Goal: Task Accomplishment & Management: Complete application form

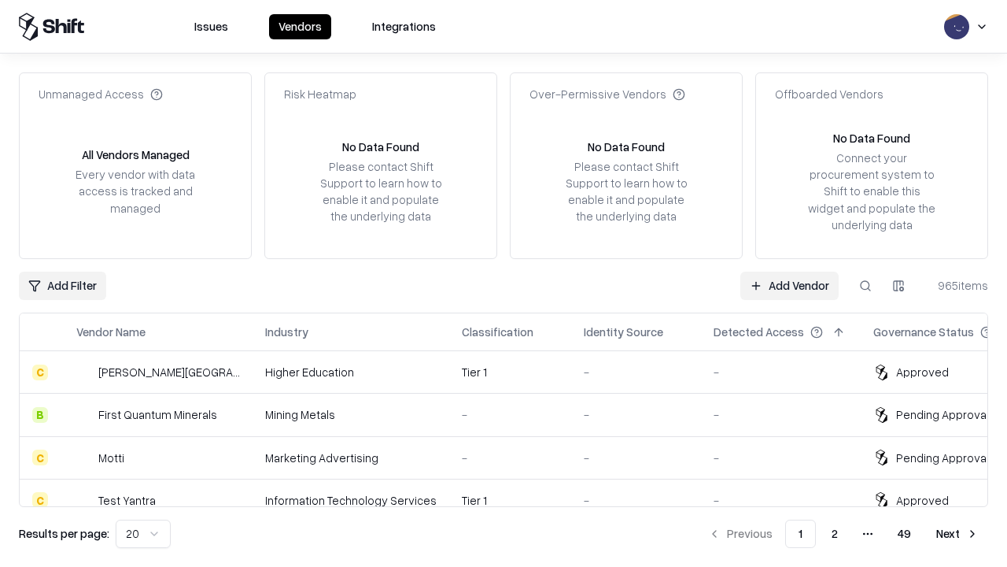
click at [789, 285] on link "Add Vendor" at bounding box center [790, 286] width 98 height 28
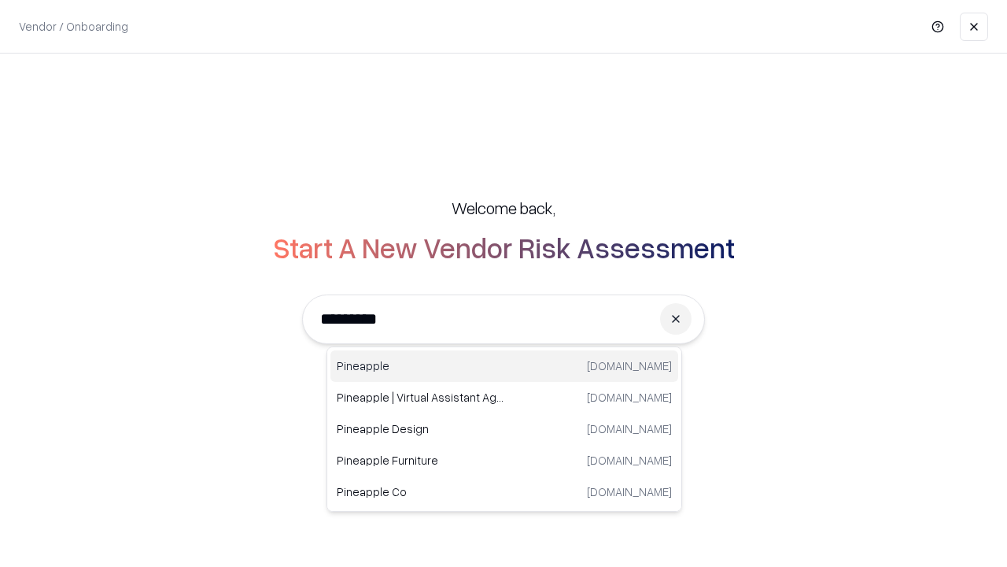
click at [504, 366] on div "Pineapple [DOMAIN_NAME]" at bounding box center [505, 365] width 348 height 31
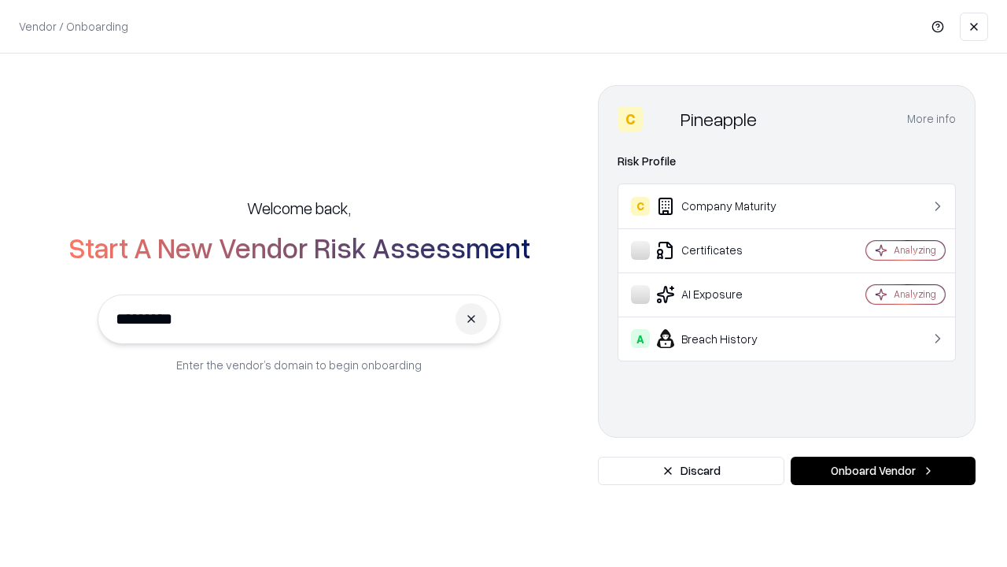
type input "*********"
click at [883, 471] on button "Onboard Vendor" at bounding box center [883, 470] width 185 height 28
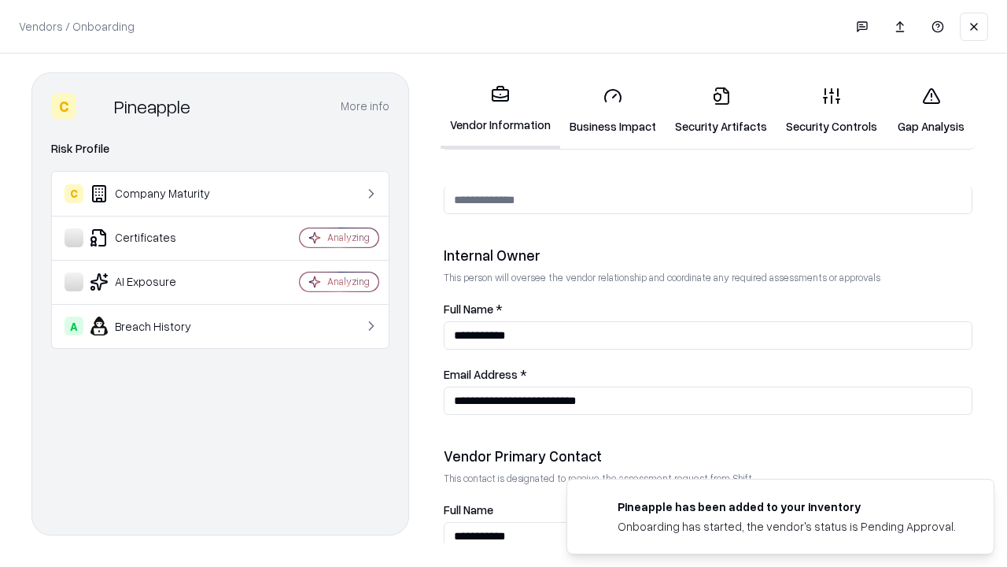
scroll to position [815, 0]
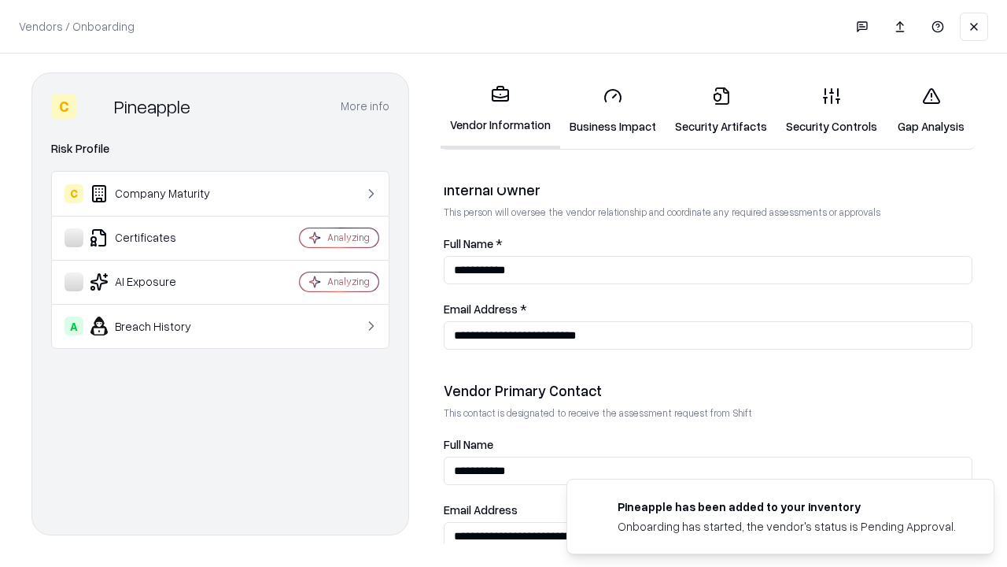
click at [613, 110] on link "Business Impact" at bounding box center [612, 110] width 105 height 73
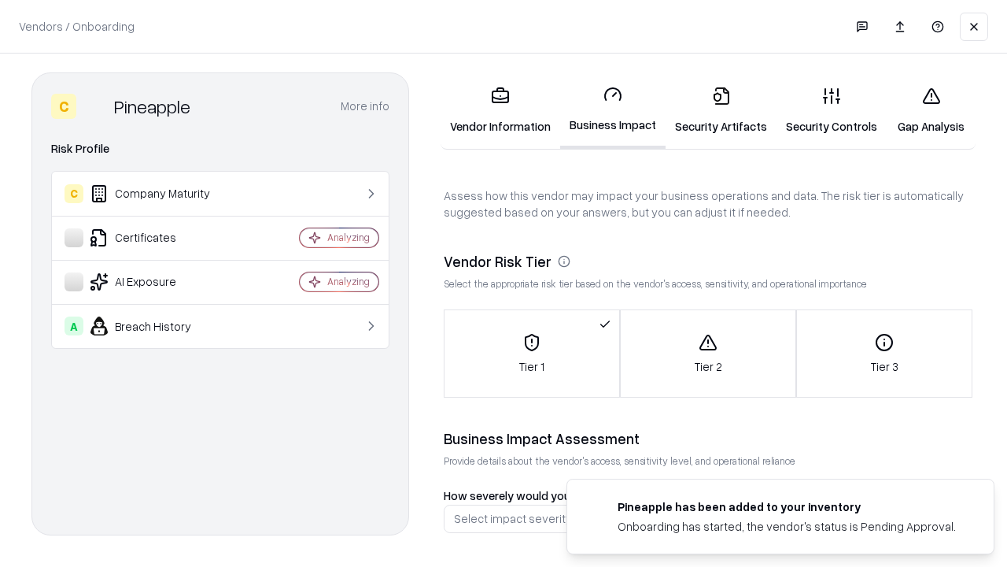
click at [931, 110] on link "Gap Analysis" at bounding box center [931, 110] width 89 height 73
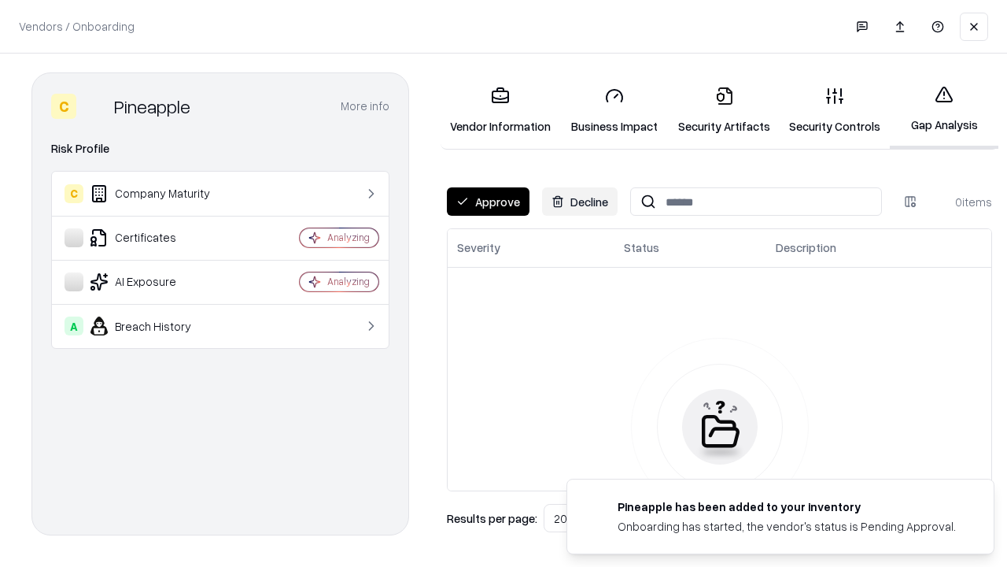
click at [488, 201] on button "Approve" at bounding box center [488, 201] width 83 height 28
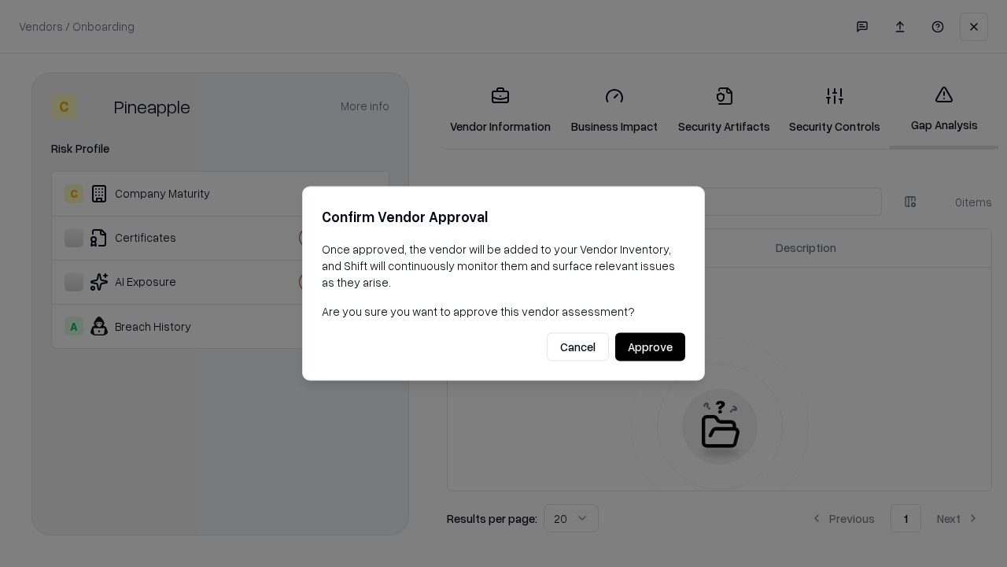
click at [650, 346] on button "Approve" at bounding box center [650, 347] width 70 height 28
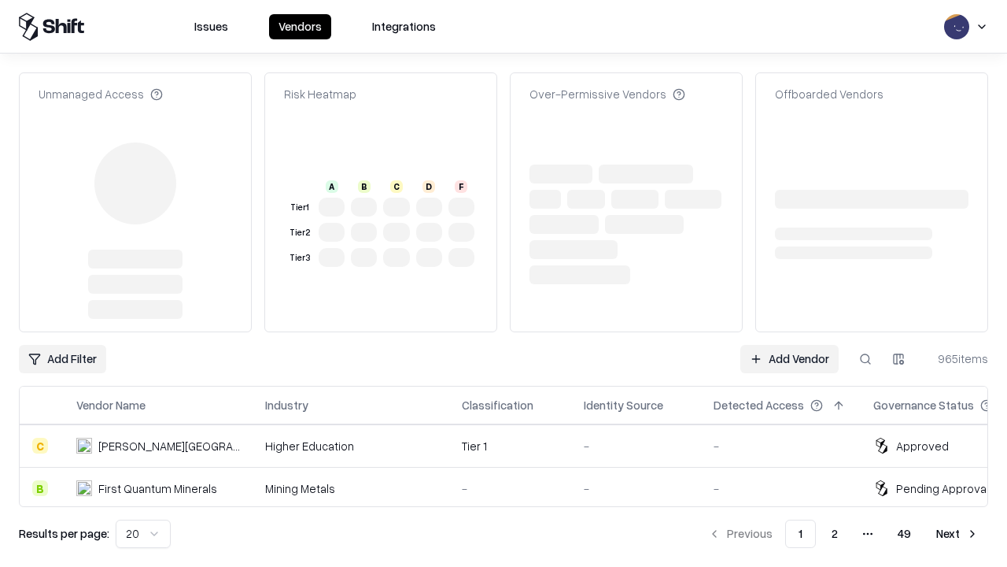
click at [789, 345] on link "Add Vendor" at bounding box center [790, 359] width 98 height 28
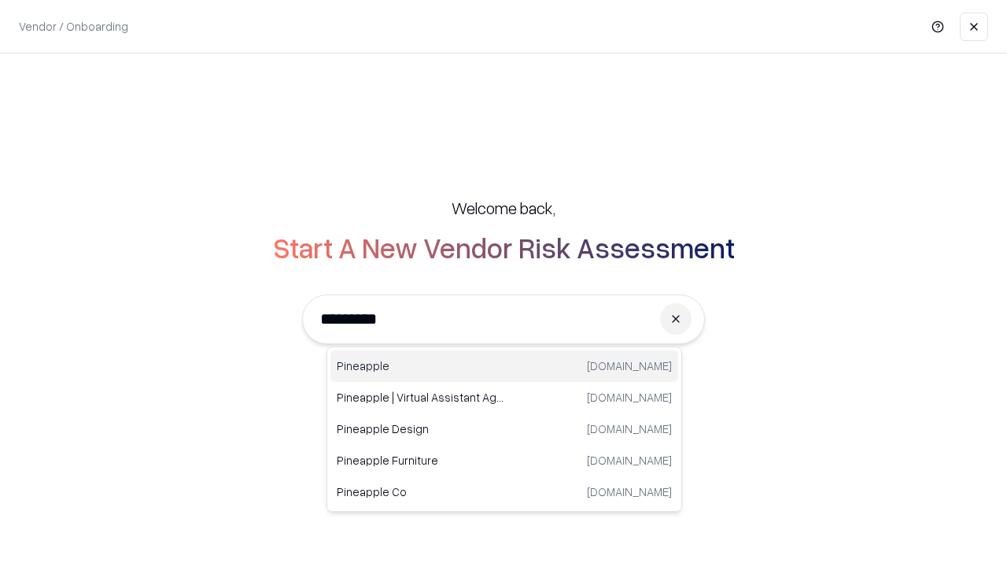
click at [504, 366] on div "Pineapple [DOMAIN_NAME]" at bounding box center [505, 365] width 348 height 31
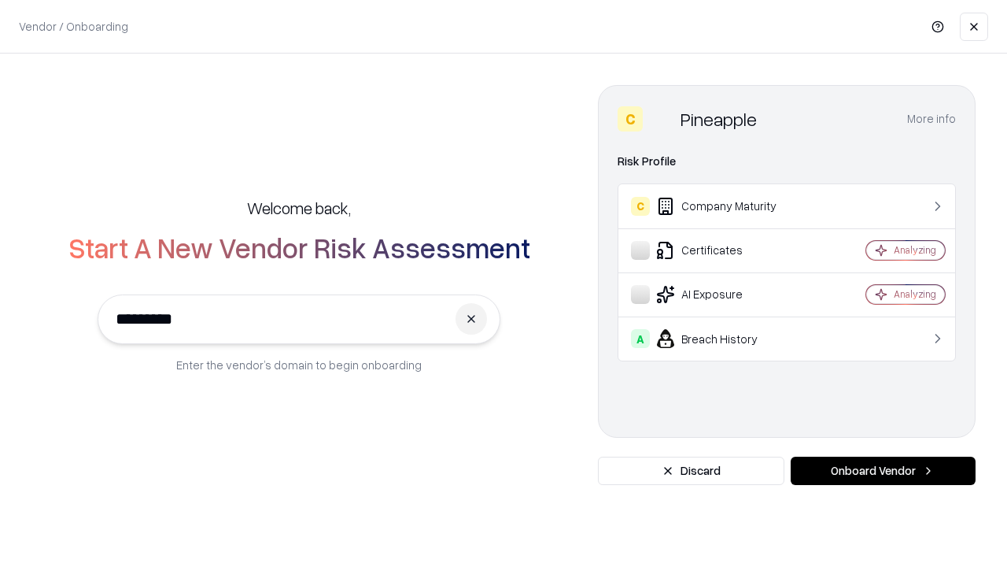
type input "*********"
click at [883, 471] on button "Onboard Vendor" at bounding box center [883, 470] width 185 height 28
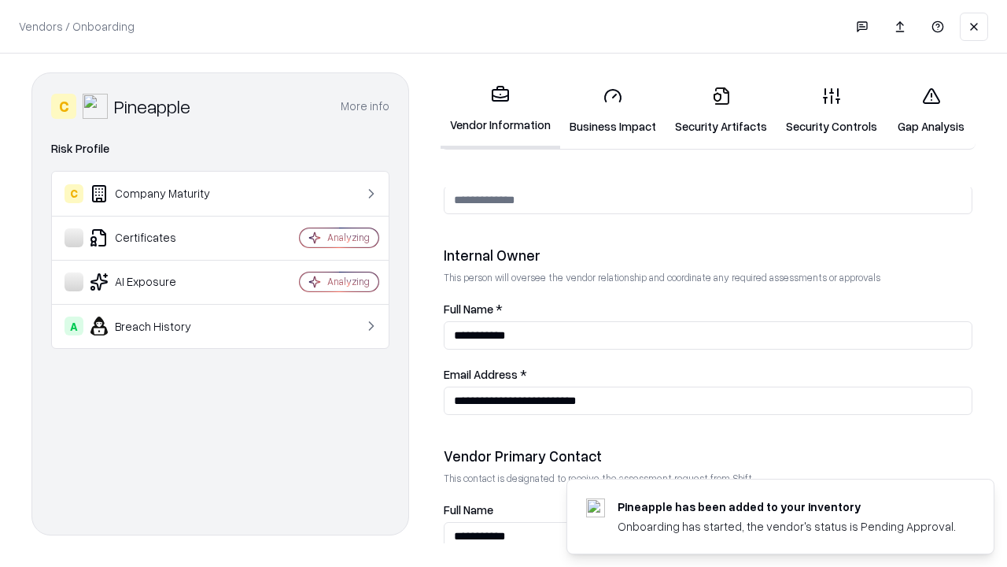
scroll to position [815, 0]
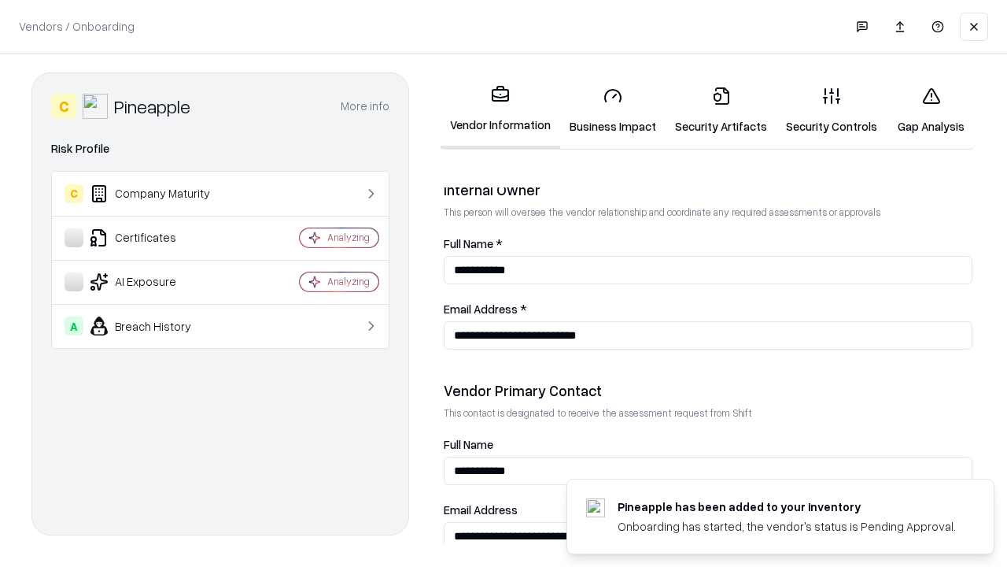
click at [931, 110] on link "Gap Analysis" at bounding box center [931, 110] width 89 height 73
